Goal: Information Seeking & Learning: Understand process/instructions

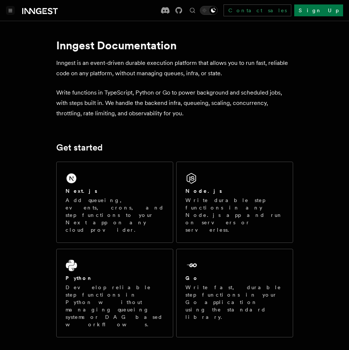
click at [9, 10] on icon "Toggle navigation" at bounding box center [11, 10] width 4 height 3
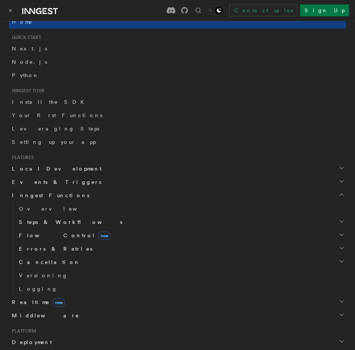
scroll to position [101, 0]
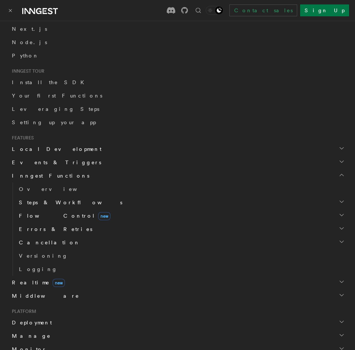
click at [50, 198] on span "Steps & Workflows" at bounding box center [69, 201] width 106 height 7
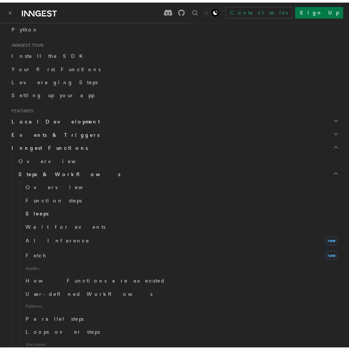
scroll to position [132, 0]
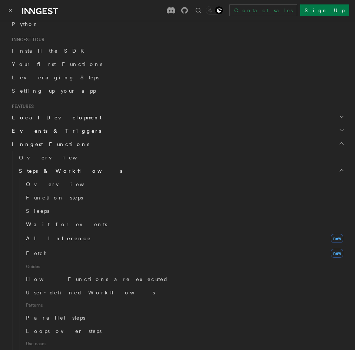
click at [43, 236] on span "AI Inference" at bounding box center [58, 238] width 65 height 6
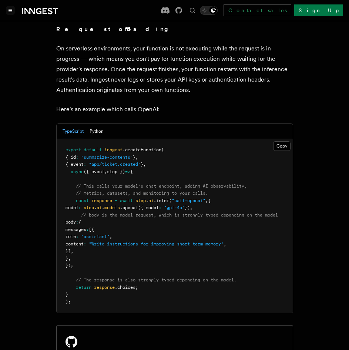
scroll to position [384, 0]
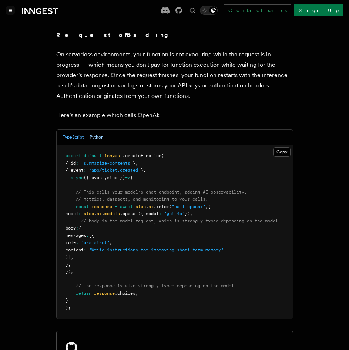
click at [97, 130] on button "Python" at bounding box center [97, 137] width 14 height 15
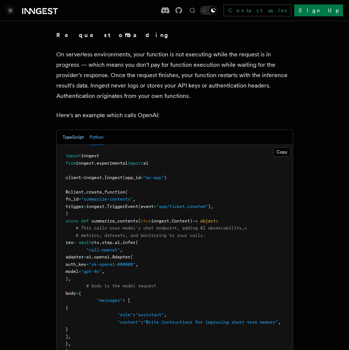
click at [66, 130] on button "TypeScript" at bounding box center [73, 137] width 21 height 15
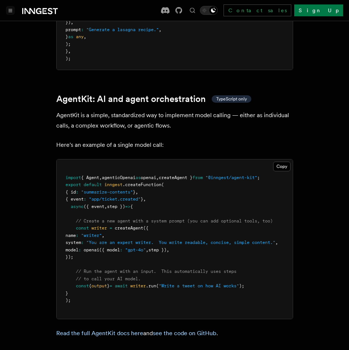
scroll to position [2196, 0]
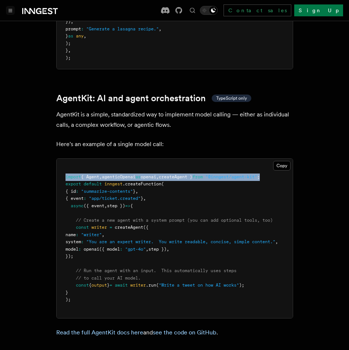
drag, startPoint x: 65, startPoint y: 165, endPoint x: 283, endPoint y: 167, distance: 218.1
click at [283, 167] on pre "import { Agent , agenticOpenai as openai , createAgent } from "@inngest/agent-k…" at bounding box center [175, 237] width 236 height 159
copy span "import { Agent , agenticOpenai as openai , createAgent } from "@inngest/agent-k…"
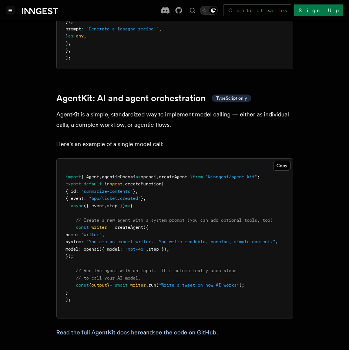
click at [204, 221] on pre "import { Agent , agenticOpenai as openai , createAgent } from "@inngest/agent-k…" at bounding box center [175, 237] width 236 height 159
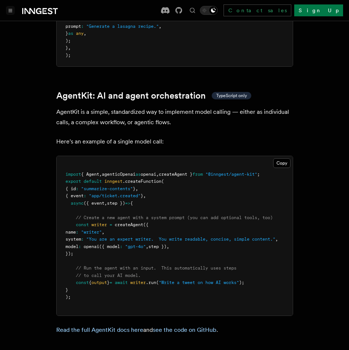
drag, startPoint x: 74, startPoint y: 214, endPoint x: 114, endPoint y: 241, distance: 47.8
click at [114, 241] on pre "import { Agent , agenticOpenai as openai , createAgent } from "@inngest/agent-k…" at bounding box center [175, 235] width 236 height 159
copy code "const writer = createAgent ({ name : "writer" , system : "You are an expert wri…"
click at [137, 240] on pre "import { Agent , agenticOpenai as openai , createAgent } from "@inngest/agent-k…" at bounding box center [175, 235] width 236 height 159
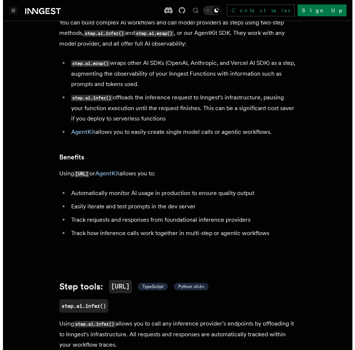
scroll to position [0, 0]
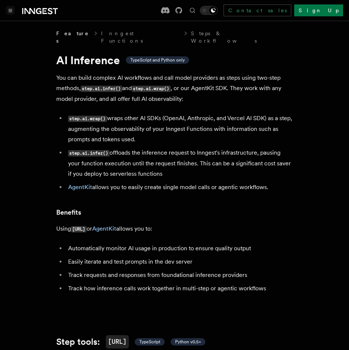
click at [7, 6] on button "Toggle navigation" at bounding box center [10, 10] width 9 height 9
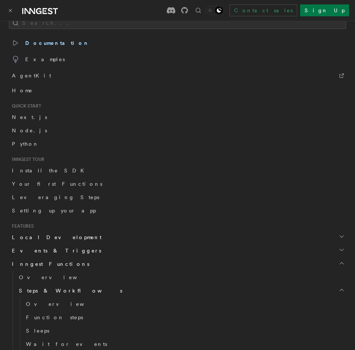
scroll to position [15, 0]
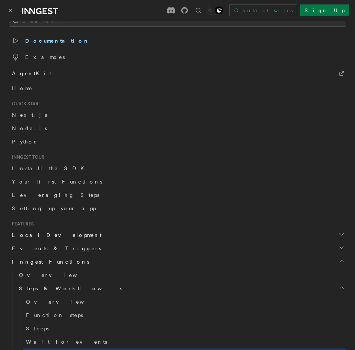
click at [29, 69] on span "AgentKit" at bounding box center [31, 73] width 39 height 10
